Goal: Transaction & Acquisition: Download file/media

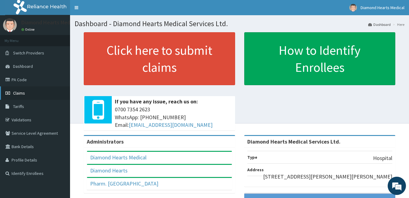
click at [20, 94] on span "Claims" at bounding box center [19, 93] width 12 height 5
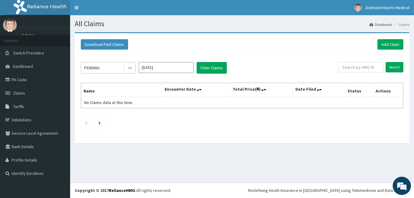
click at [130, 70] on icon at bounding box center [130, 68] width 6 height 6
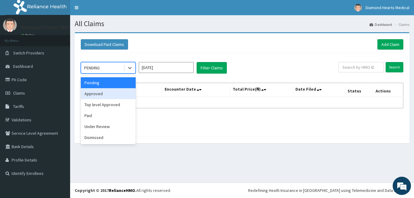
click at [107, 94] on div "Approved" at bounding box center [108, 93] width 55 height 11
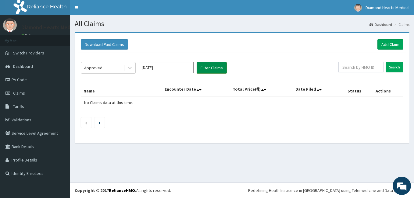
click at [221, 65] on button "Filter Claims" at bounding box center [212, 68] width 30 height 12
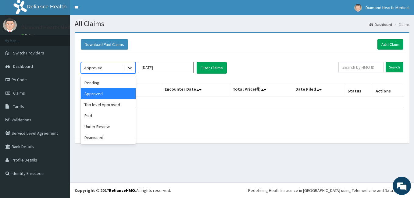
click at [129, 67] on icon at bounding box center [130, 68] width 6 height 6
click at [105, 118] on div "Paid" at bounding box center [108, 115] width 55 height 11
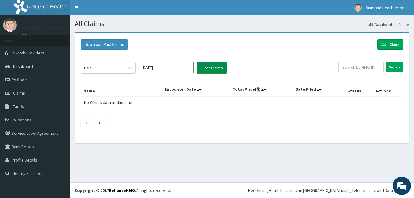
click at [212, 66] on button "Filter Claims" at bounding box center [212, 68] width 30 height 12
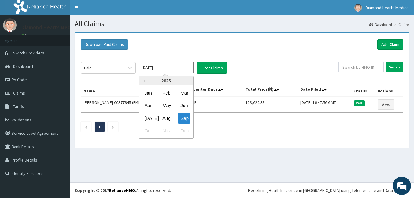
click at [187, 68] on input "[DATE]" at bounding box center [166, 67] width 55 height 11
click at [169, 116] on div "Aug" at bounding box center [166, 118] width 12 height 11
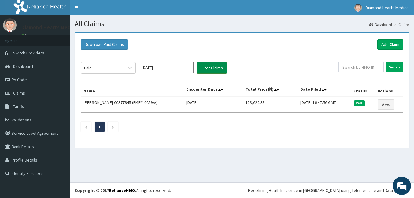
click at [218, 72] on button "Filter Claims" at bounding box center [212, 68] width 30 height 12
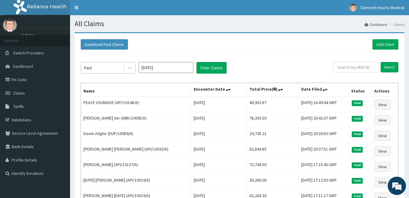
click at [105, 63] on div "Paid" at bounding box center [102, 68] width 42 height 10
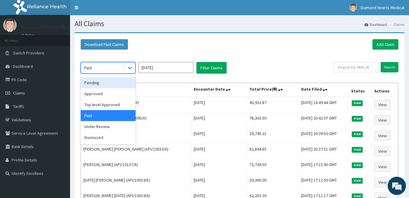
click at [96, 83] on div "Pending" at bounding box center [108, 82] width 55 height 11
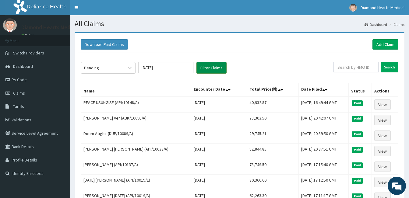
click at [200, 70] on button "Filter Claims" at bounding box center [212, 68] width 30 height 12
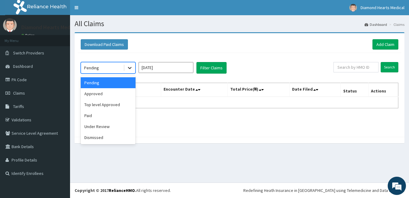
click at [129, 67] on icon at bounding box center [130, 68] width 4 height 2
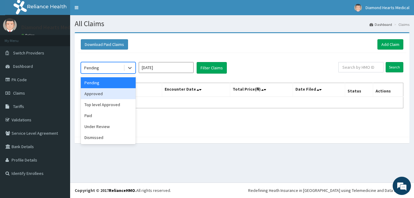
click at [104, 91] on div "Approved" at bounding box center [108, 93] width 55 height 11
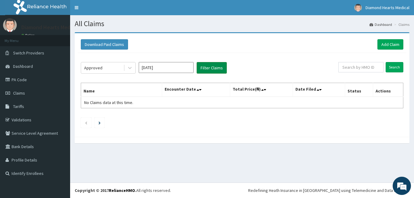
click at [203, 66] on button "Filter Claims" at bounding box center [212, 68] width 30 height 12
click at [133, 68] on div at bounding box center [129, 67] width 11 height 11
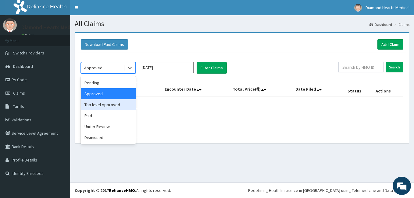
click at [106, 102] on div "Top level Approved" at bounding box center [108, 104] width 55 height 11
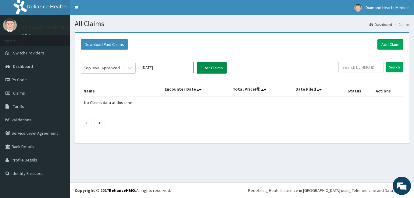
click at [204, 68] on button "Filter Claims" at bounding box center [212, 68] width 30 height 12
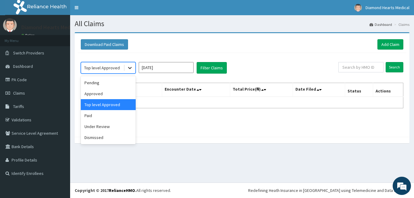
click at [133, 69] on div at bounding box center [129, 67] width 11 height 11
click at [102, 129] on div "Under Review" at bounding box center [108, 126] width 55 height 11
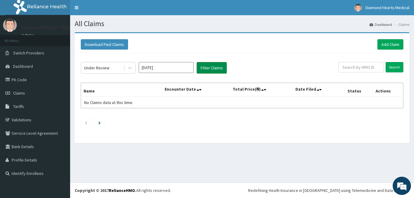
click at [210, 73] on button "Filter Claims" at bounding box center [212, 68] width 30 height 12
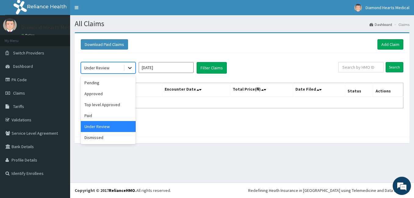
click at [130, 69] on icon at bounding box center [130, 68] width 4 height 2
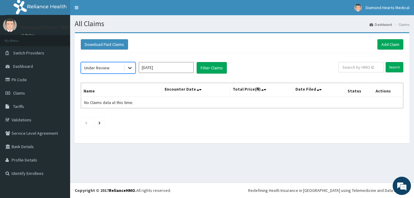
click at [130, 69] on icon at bounding box center [130, 68] width 4 height 2
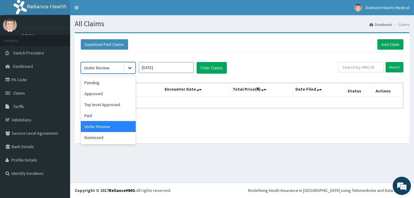
click at [130, 69] on icon at bounding box center [130, 68] width 4 height 2
click at [105, 88] on div "Approved" at bounding box center [108, 93] width 55 height 11
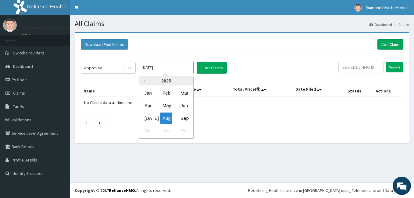
click at [150, 66] on input "Aug 2025" at bounding box center [166, 67] width 55 height 11
click at [186, 123] on div "Sep" at bounding box center [184, 118] width 12 height 11
type input "[DATE]"
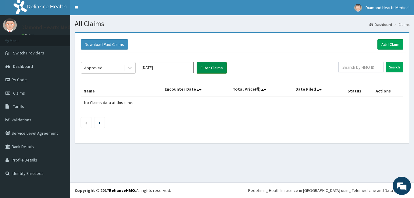
click at [216, 73] on button "Filter Claims" at bounding box center [212, 68] width 30 height 12
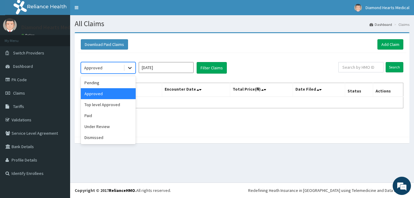
click at [126, 71] on div at bounding box center [129, 67] width 11 height 11
click at [103, 101] on div "Top level Approved" at bounding box center [108, 104] width 55 height 11
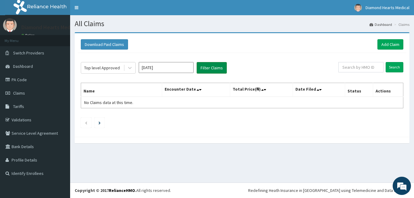
click at [202, 65] on button "Filter Claims" at bounding box center [212, 68] width 30 height 12
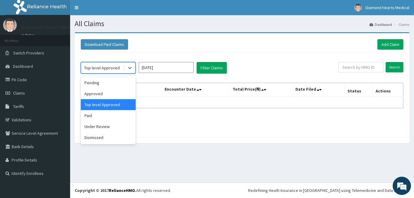
click at [123, 68] on div "Top level Approved" at bounding box center [102, 68] width 42 height 10
click at [97, 94] on div "Approved" at bounding box center [108, 93] width 55 height 11
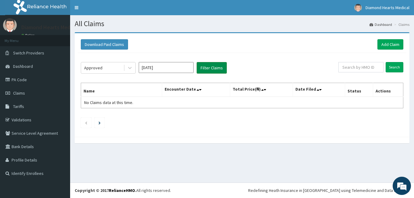
click at [201, 69] on button "Filter Claims" at bounding box center [212, 68] width 30 height 12
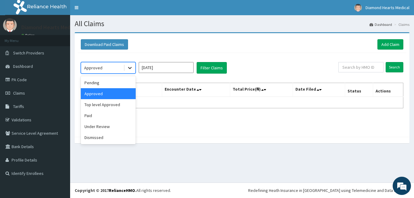
click at [133, 68] on div at bounding box center [129, 67] width 11 height 11
click at [108, 92] on div "Approved" at bounding box center [108, 93] width 55 height 11
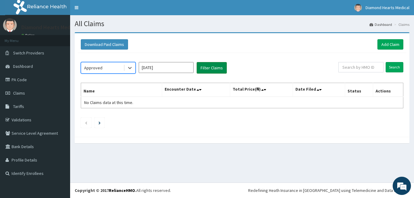
click at [202, 72] on button "Filter Claims" at bounding box center [212, 68] width 30 height 12
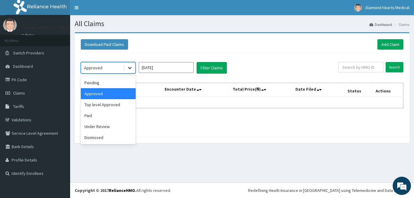
click at [132, 70] on icon at bounding box center [130, 68] width 6 height 6
click at [107, 107] on div "Top level Approved" at bounding box center [108, 104] width 55 height 11
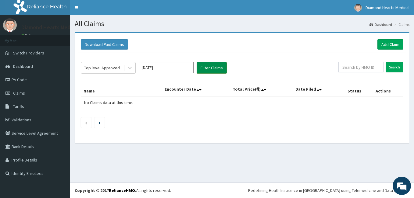
click at [202, 72] on button "Filter Claims" at bounding box center [212, 68] width 30 height 12
click at [133, 71] on icon at bounding box center [130, 68] width 6 height 6
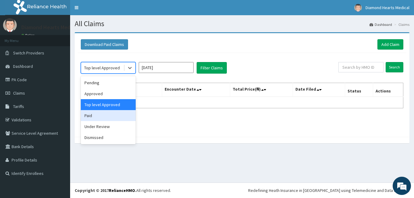
click at [101, 115] on div "Paid" at bounding box center [108, 115] width 55 height 11
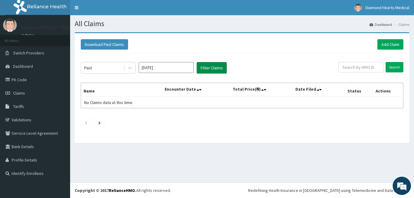
click at [207, 69] on button "Filter Claims" at bounding box center [212, 68] width 30 height 12
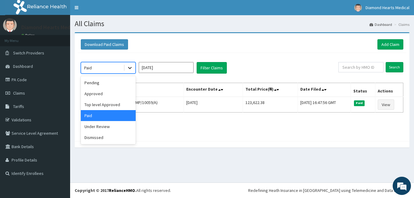
click at [133, 69] on icon at bounding box center [130, 68] width 6 height 6
click at [104, 124] on div "Under Review" at bounding box center [108, 126] width 55 height 11
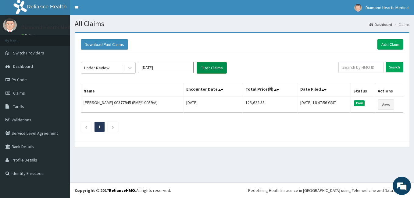
click at [214, 66] on button "Filter Claims" at bounding box center [212, 68] width 30 height 12
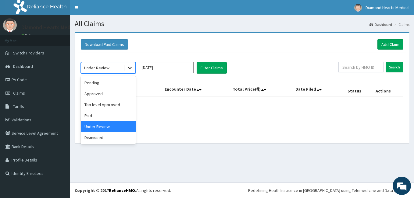
click at [132, 66] on icon at bounding box center [130, 68] width 6 height 6
click at [106, 133] on div "Dismissed" at bounding box center [108, 137] width 55 height 11
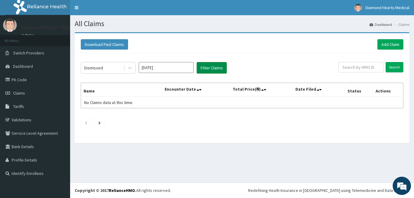
click at [208, 71] on button "Filter Claims" at bounding box center [212, 68] width 30 height 12
click at [27, 83] on link "PA Code" at bounding box center [35, 79] width 70 height 13
click at [92, 43] on button "Download Paid Claims" at bounding box center [104, 44] width 47 height 10
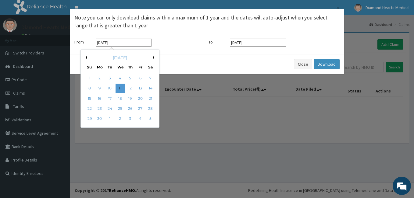
click at [119, 43] on input "[DATE]" at bounding box center [124, 43] width 56 height 8
click at [87, 58] on div "[DATE]" at bounding box center [119, 58] width 73 height 6
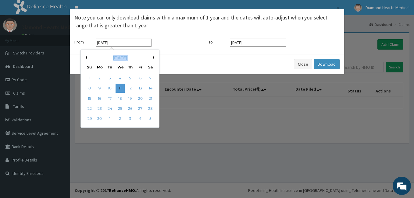
click at [87, 58] on div "[DATE]" at bounding box center [119, 58] width 73 height 6
drag, startPoint x: 87, startPoint y: 58, endPoint x: 107, endPoint y: 57, distance: 19.8
click at [107, 57] on div "[DATE]" at bounding box center [119, 58] width 73 height 6
click at [86, 57] on button "Previous Month" at bounding box center [85, 57] width 3 height 3
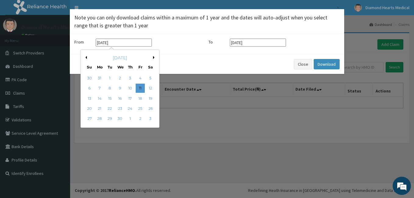
click at [86, 57] on button "Previous Month" at bounding box center [85, 57] width 3 height 3
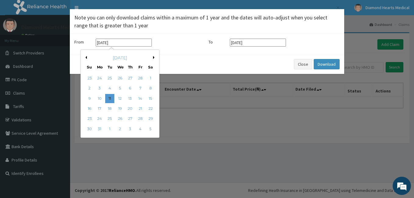
click at [86, 57] on button "Previous Month" at bounding box center [85, 57] width 3 height 3
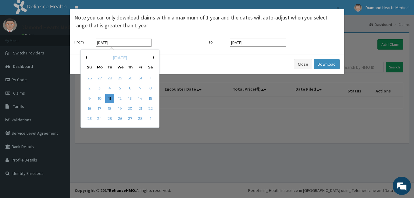
click at [86, 57] on button "Previous Month" at bounding box center [85, 57] width 3 height 3
click at [152, 57] on div "[DATE]" at bounding box center [119, 58] width 73 height 6
click at [153, 57] on button "Next Month" at bounding box center [154, 57] width 3 height 3
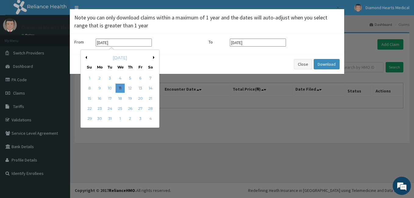
click at [154, 58] on button "Next Month" at bounding box center [154, 57] width 3 height 3
click at [119, 76] on div "1" at bounding box center [120, 78] width 9 height 9
type input "[DATE]"
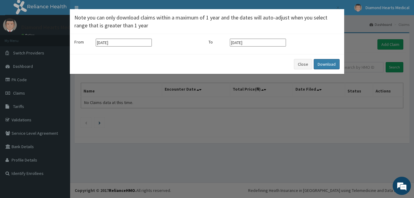
click at [320, 65] on button "Download" at bounding box center [327, 64] width 26 height 10
click at [301, 63] on button "Close" at bounding box center [303, 64] width 18 height 10
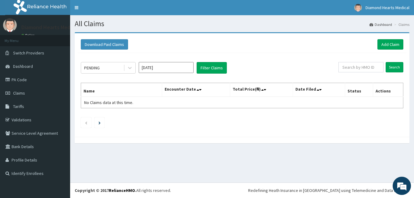
click at [304, 66] on div "PENDING [DATE] Filter Claims" at bounding box center [210, 68] width 258 height 12
click at [304, 64] on div "PENDING [DATE] Filter Claims" at bounding box center [210, 68] width 258 height 12
